Goal: Information Seeking & Learning: Learn about a topic

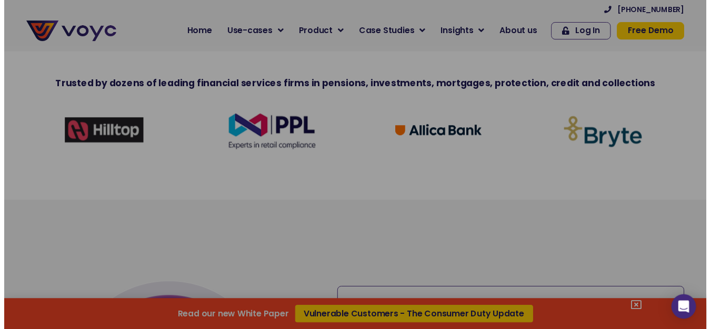
scroll to position [316, 0]
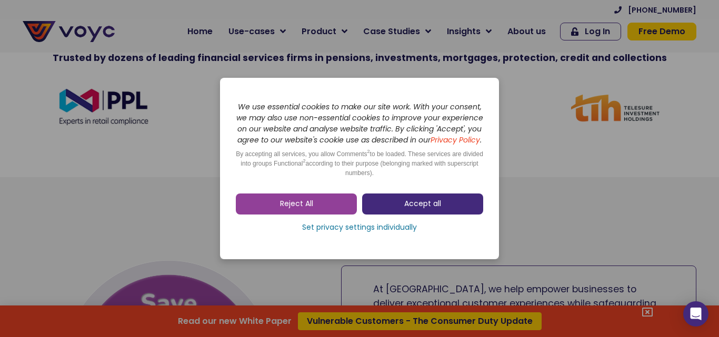
click at [433, 207] on span "Accept all" at bounding box center [422, 204] width 37 height 11
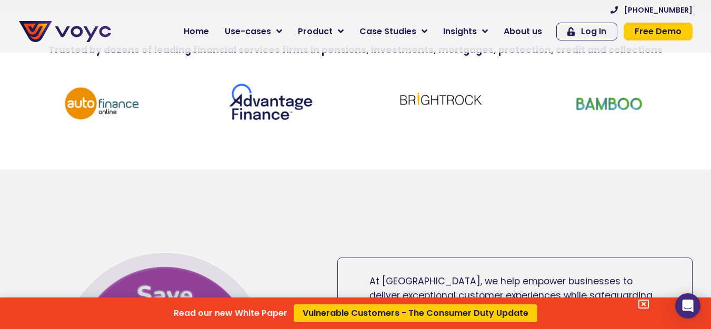
click at [286, 32] on div "Read our new White Paper Vulnerable Customers - The Consumer Duty Update" at bounding box center [355, 164] width 711 height 329
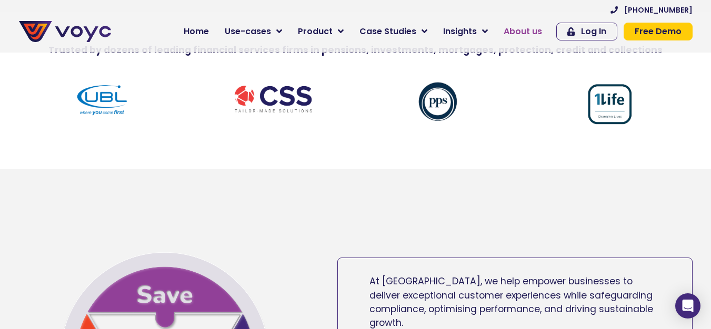
click at [533, 33] on span "About us" at bounding box center [522, 31] width 38 height 13
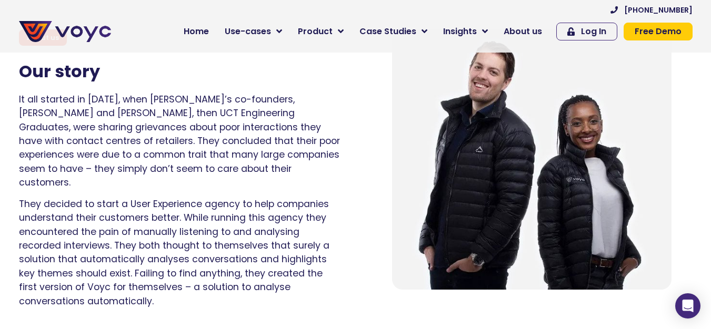
scroll to position [737, 0]
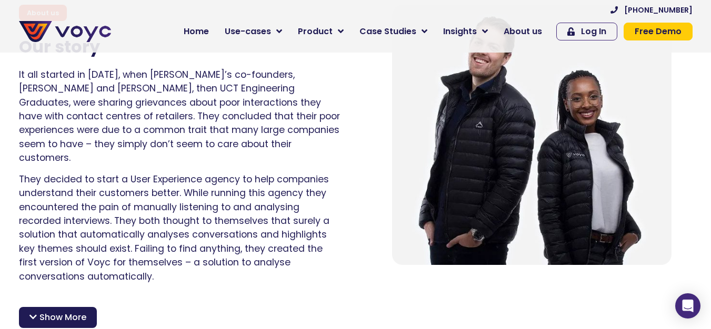
click at [46, 311] on span "Show More" at bounding box center [62, 317] width 47 height 13
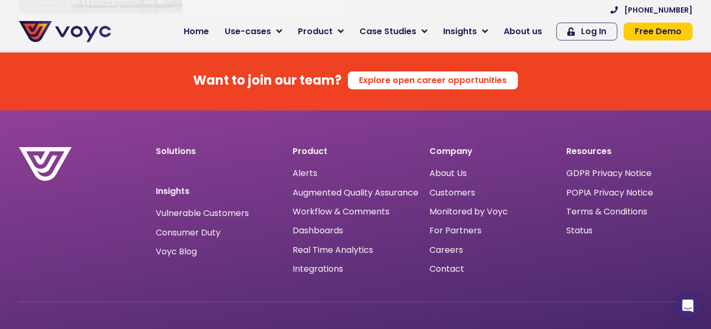
scroll to position [6791, 0]
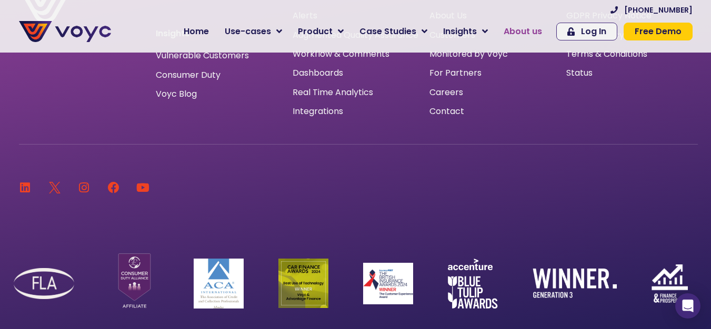
click at [538, 36] on span "About us" at bounding box center [522, 31] width 38 height 13
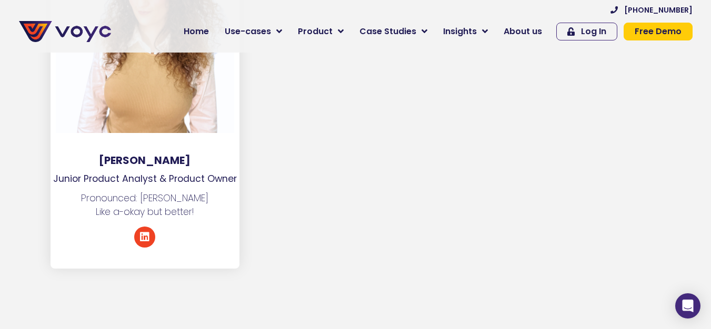
scroll to position [1188, 0]
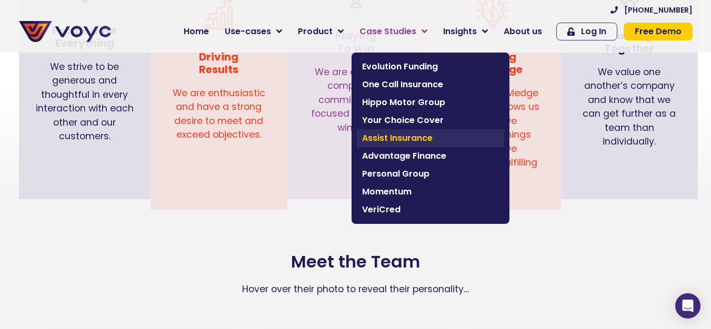
click at [408, 138] on span "Assist Insurance" at bounding box center [430, 138] width 137 height 13
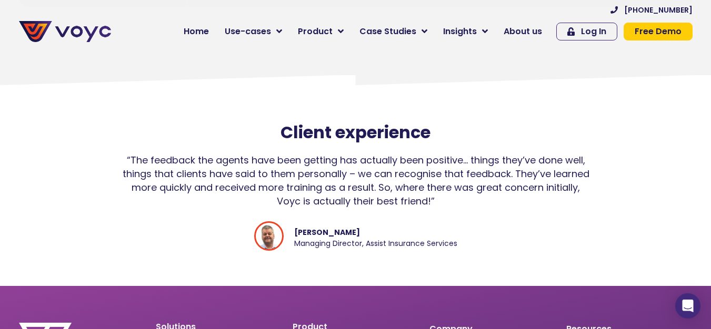
scroll to position [2420, 0]
